Goal: Transaction & Acquisition: Obtain resource

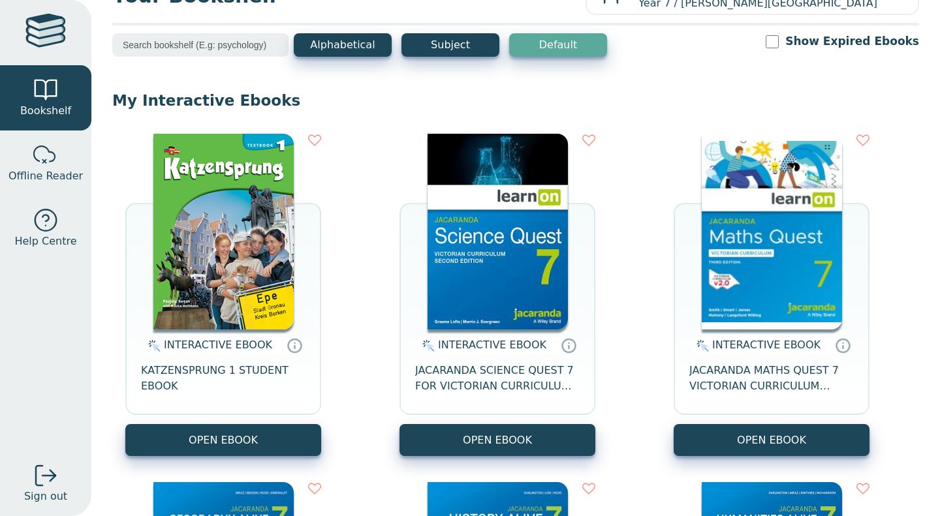
scroll to position [55, 0]
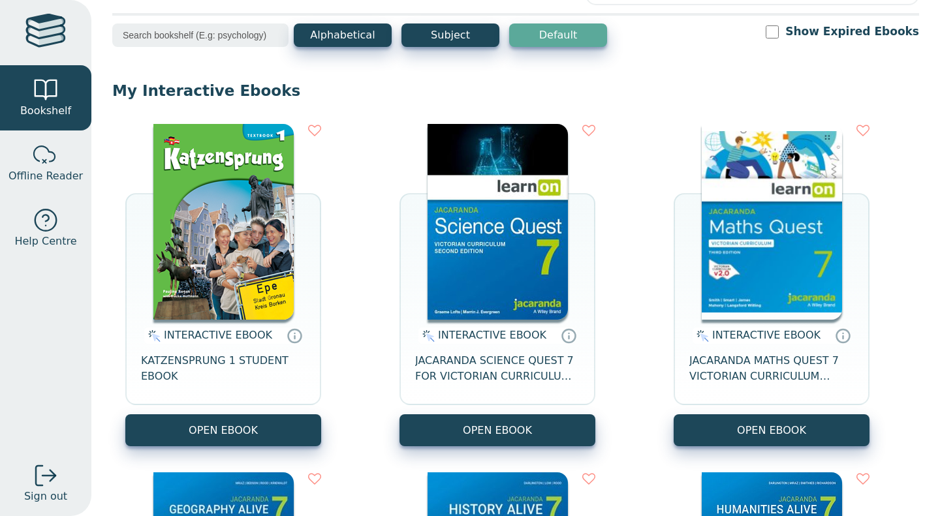
click at [475, 431] on button "OPEN EBOOK" at bounding box center [497, 430] width 196 height 32
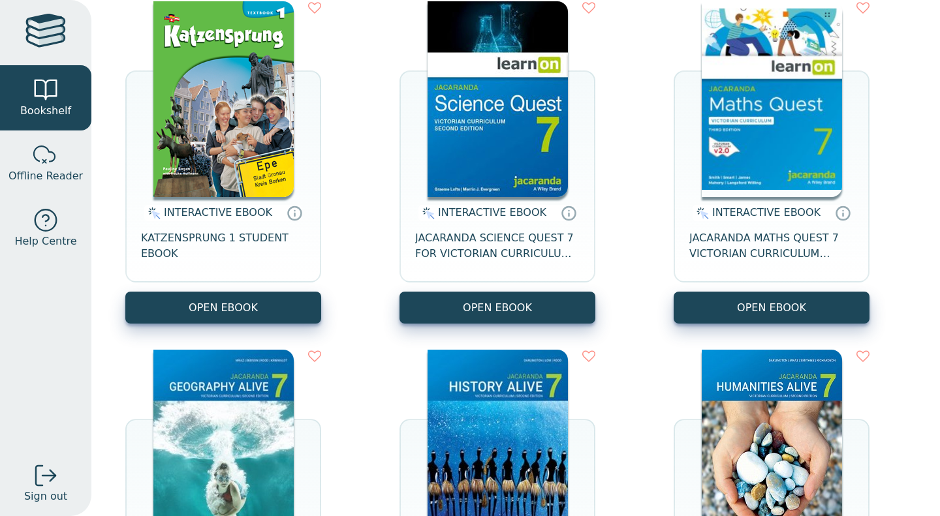
scroll to position [178, 0]
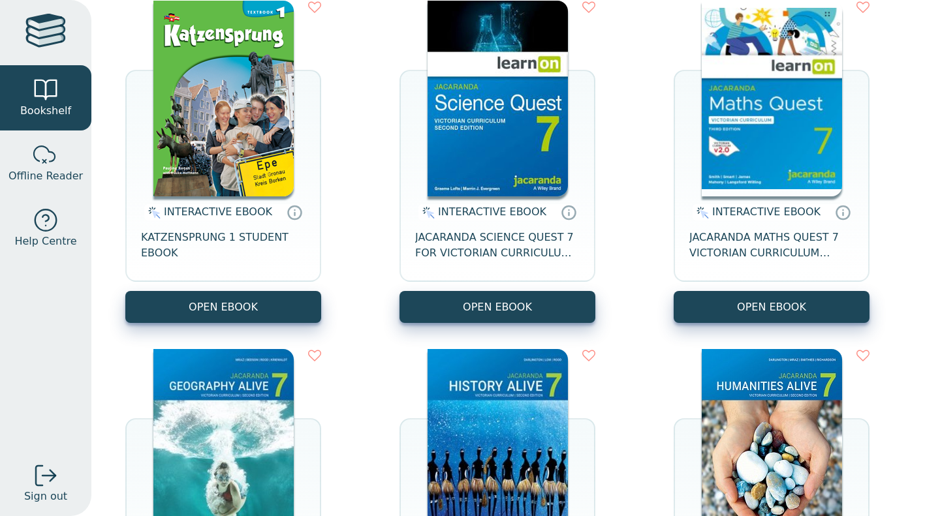
click at [418, 325] on div "INTERACTIVE EBOOK KATZENSPRUNG 1 STUDENT EBOOK OPEN EBOOK INTERACTIVE EBOOK" at bounding box center [515, 336] width 806 height 697
click at [419, 309] on button "OPEN EBOOK" at bounding box center [497, 307] width 196 height 32
